Goal: Obtain resource: Download file/media

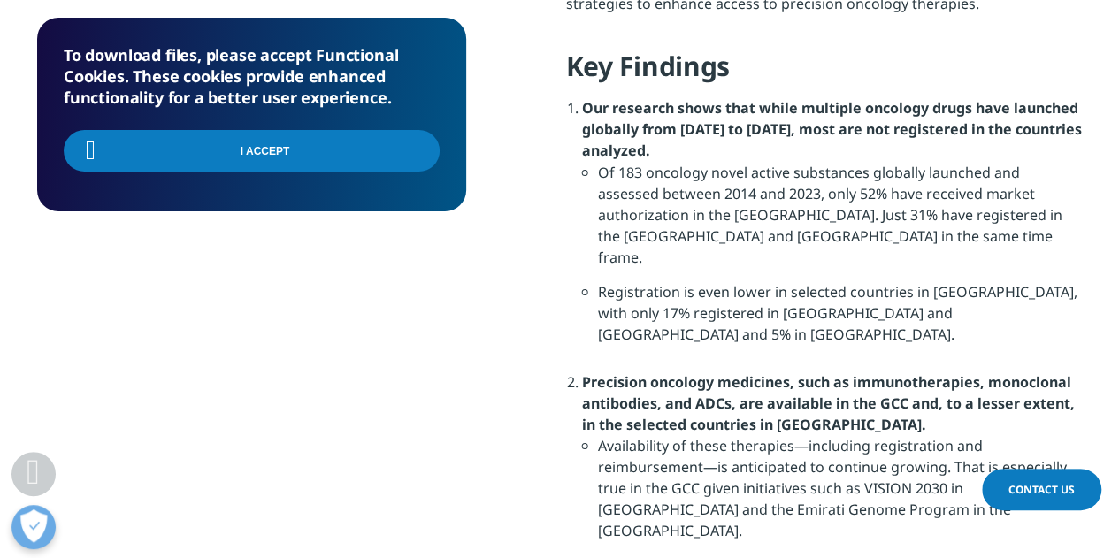
scroll to position [1946, 0]
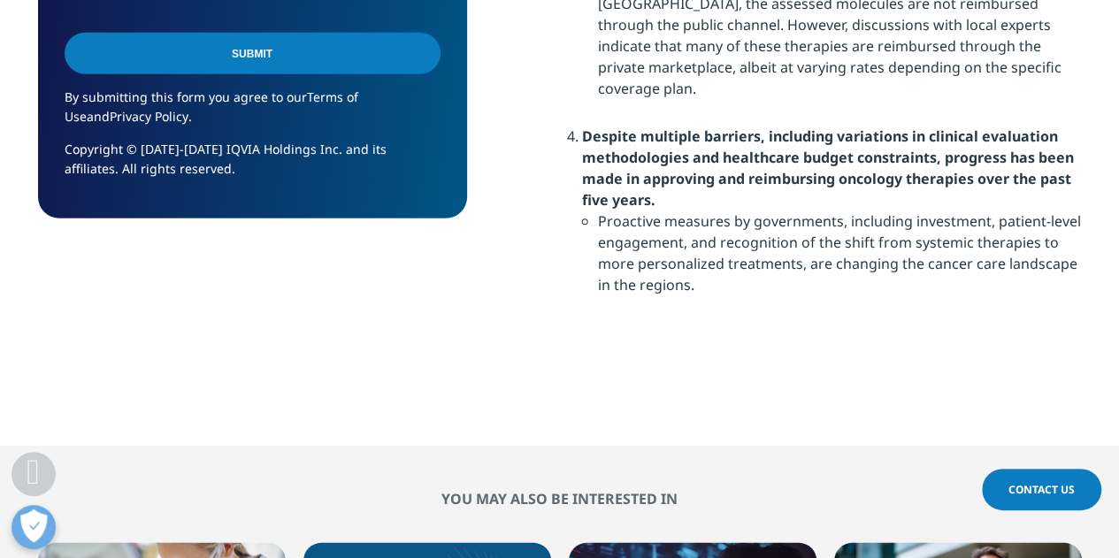
scroll to position [2653, 0]
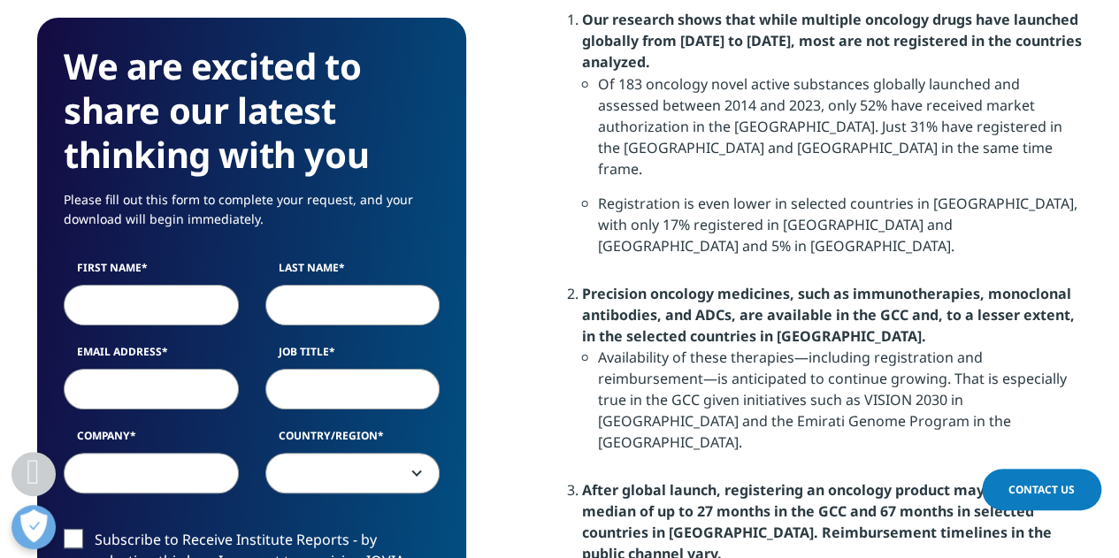
scroll to position [1504, 0]
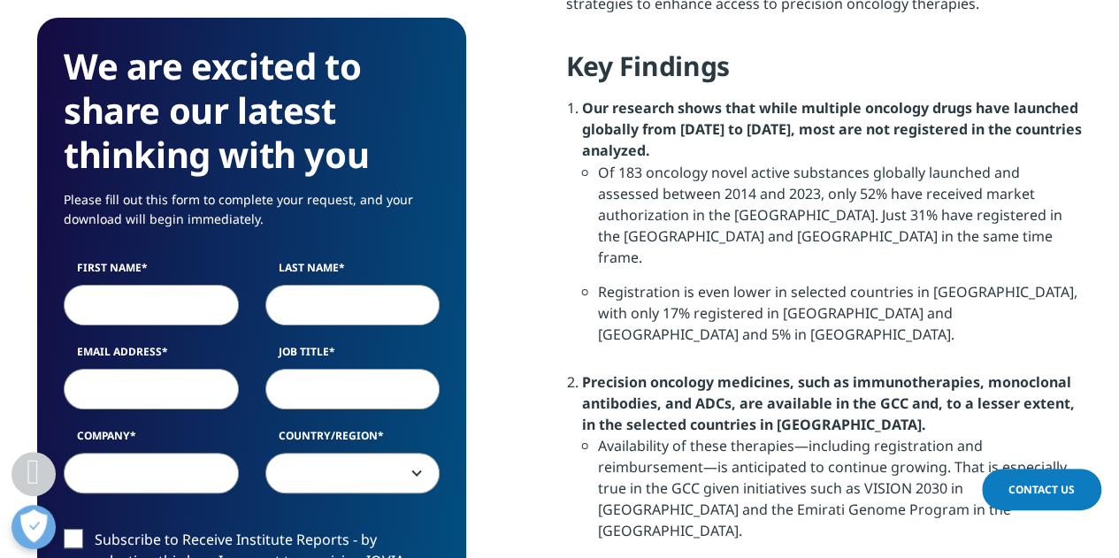
click at [151, 309] on input "First Name" at bounding box center [151, 305] width 175 height 41
type input "Sanjay"
click at [301, 310] on input "Last Name" at bounding box center [352, 305] width 175 height 41
type input "Chotirmall"
click at [195, 372] on input "Email Address" at bounding box center [151, 389] width 175 height 41
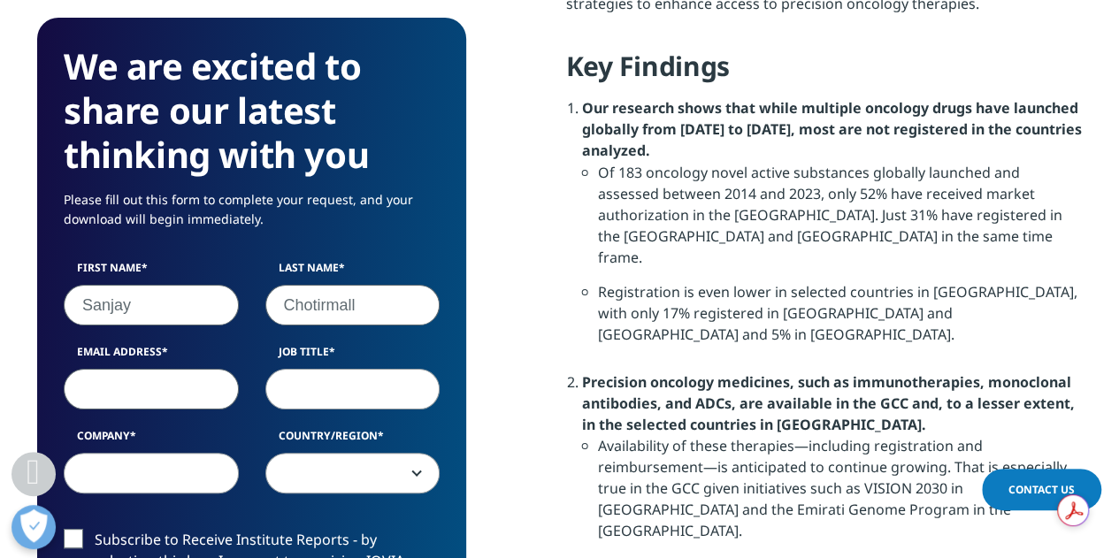
type input "schotirmall@ntu.edu.sg"
click at [323, 401] on input "Job Title" at bounding box center [352, 389] width 175 height 41
type input "Vice Dean (Research)"
click at [155, 479] on input "Company" at bounding box center [151, 473] width 175 height 41
type input "NTU Singapore"
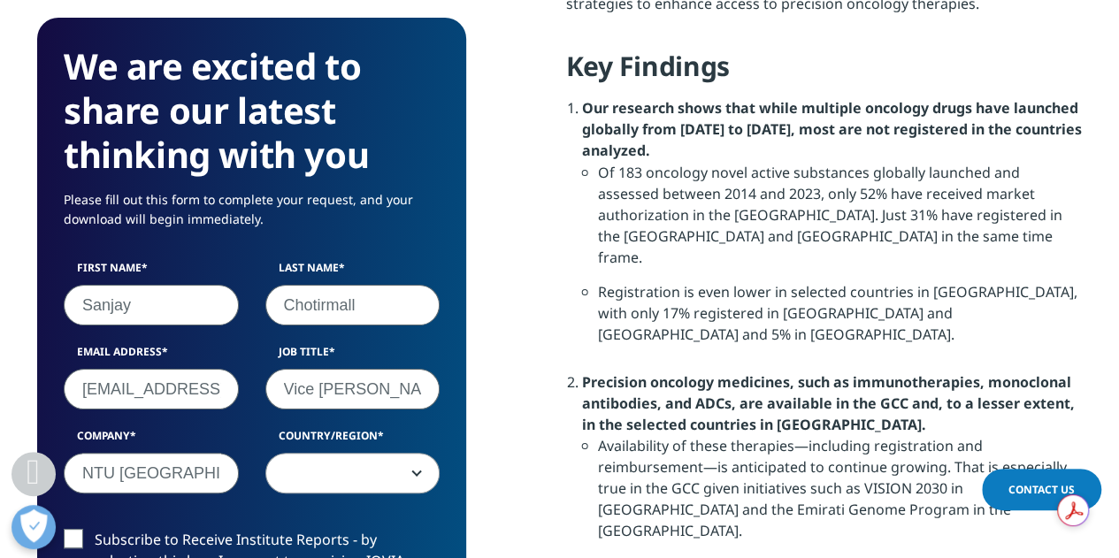
click at [294, 470] on span at bounding box center [352, 474] width 173 height 41
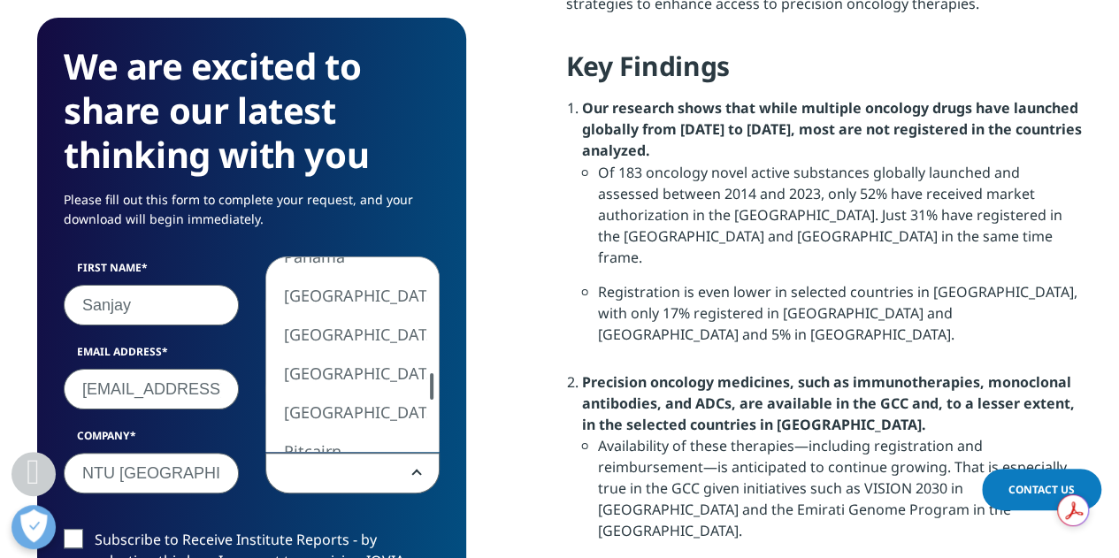
click at [444, 385] on div "We are excited to share our latest thinking with you Please fill out this form …" at bounding box center [251, 506] width 429 height 977
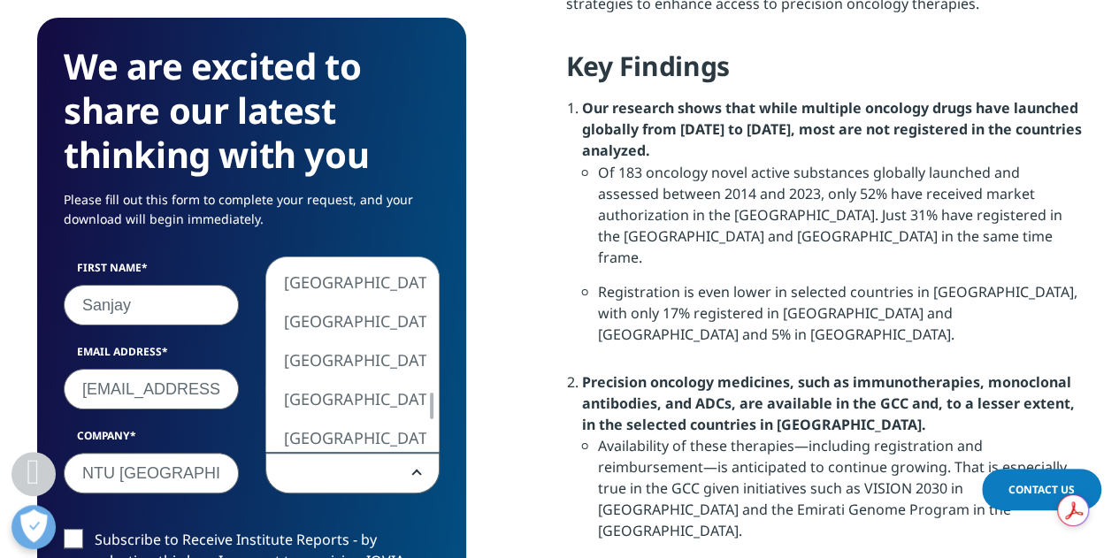
select select "Singapore"
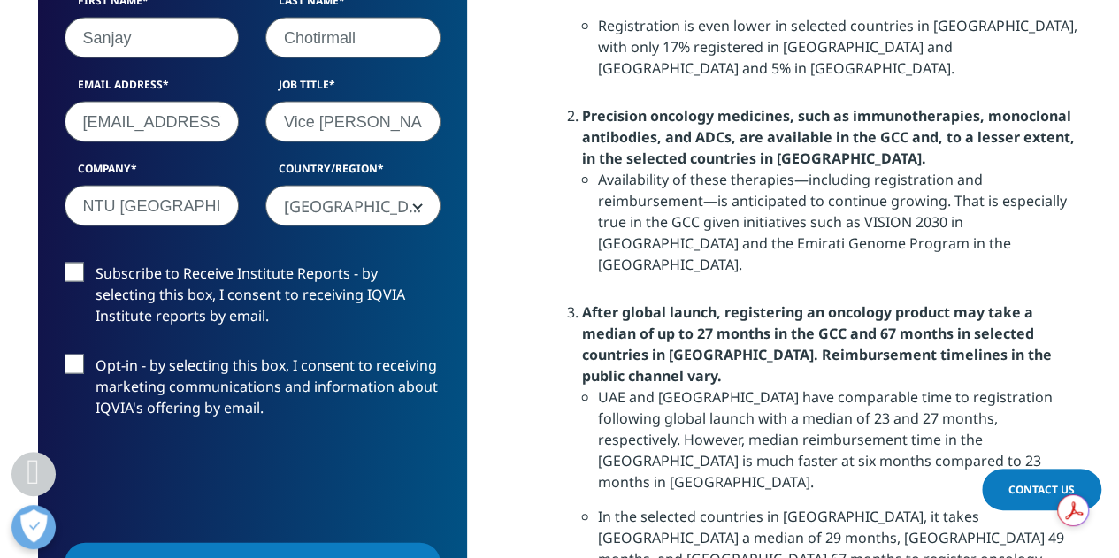
scroll to position [1857, 0]
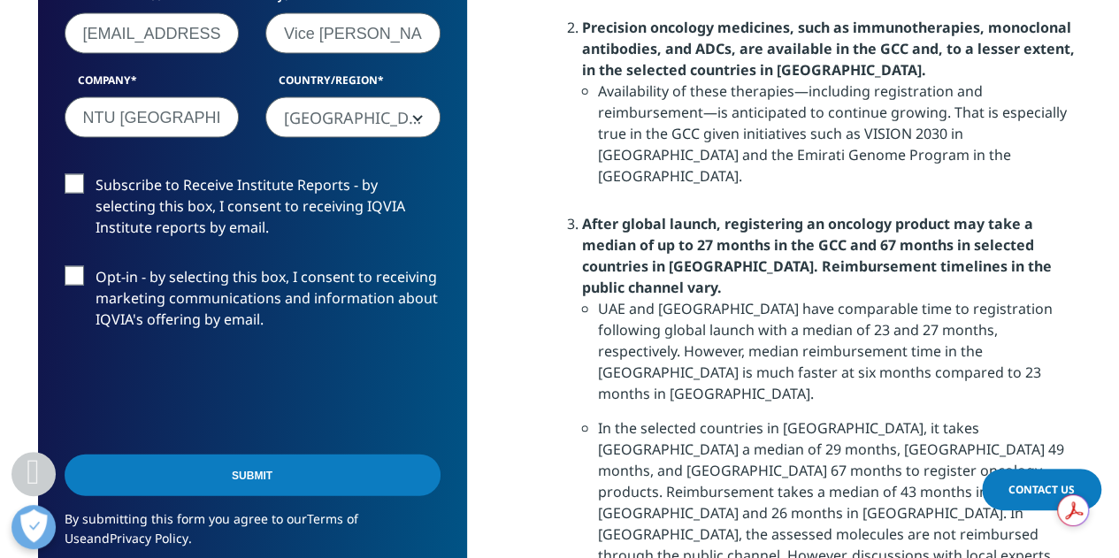
click at [251, 478] on input "Submit" at bounding box center [253, 476] width 376 height 42
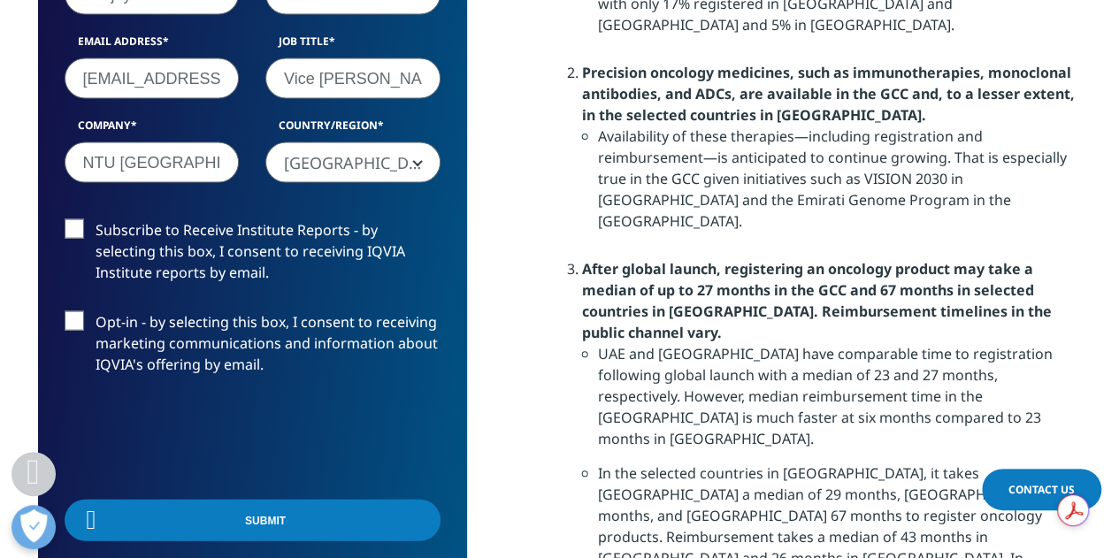
scroll to position [130, 428]
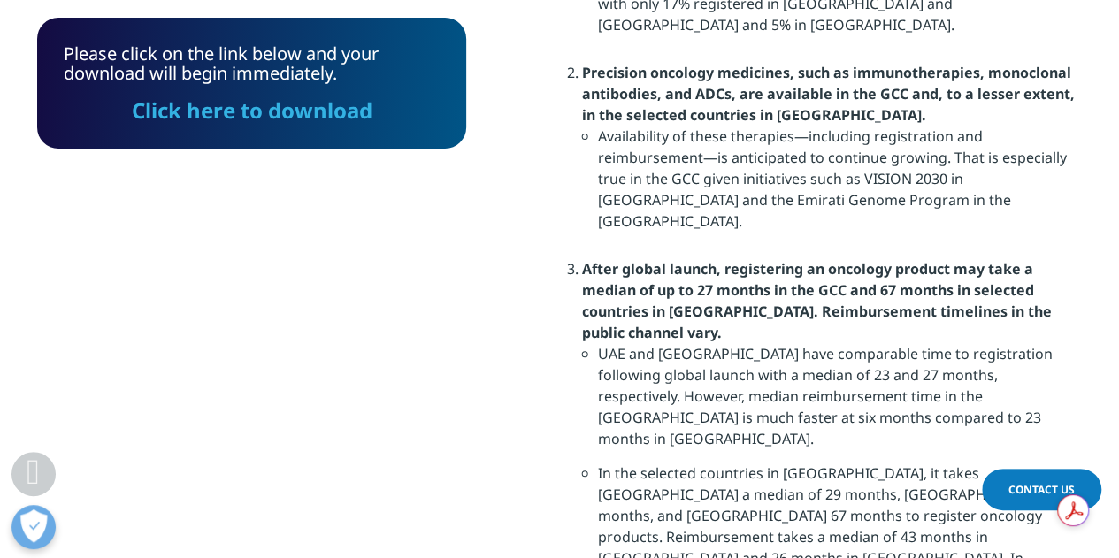
drag, startPoint x: 221, startPoint y: 115, endPoint x: 547, endPoint y: 224, distance: 343.2
click at [221, 115] on link "Click here to download" at bounding box center [252, 110] width 241 height 29
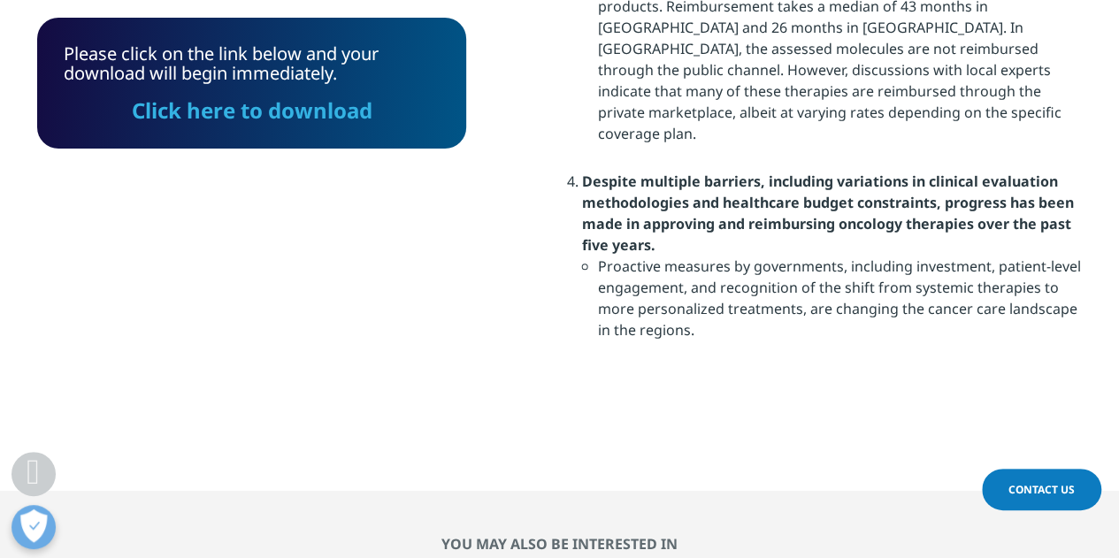
scroll to position [2785, 0]
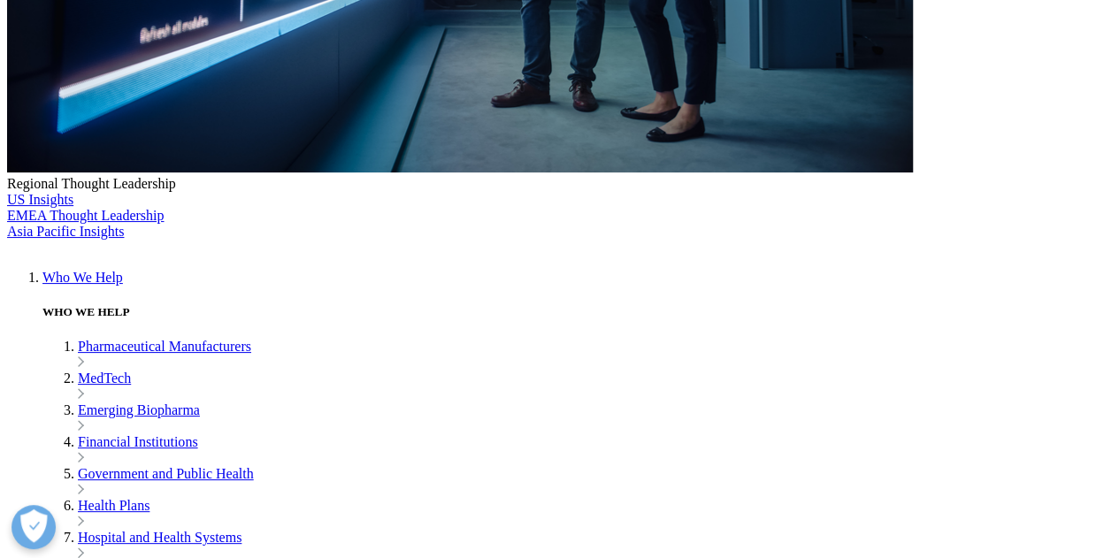
scroll to position [796, 0]
